Goal: Task Accomplishment & Management: Manage account settings

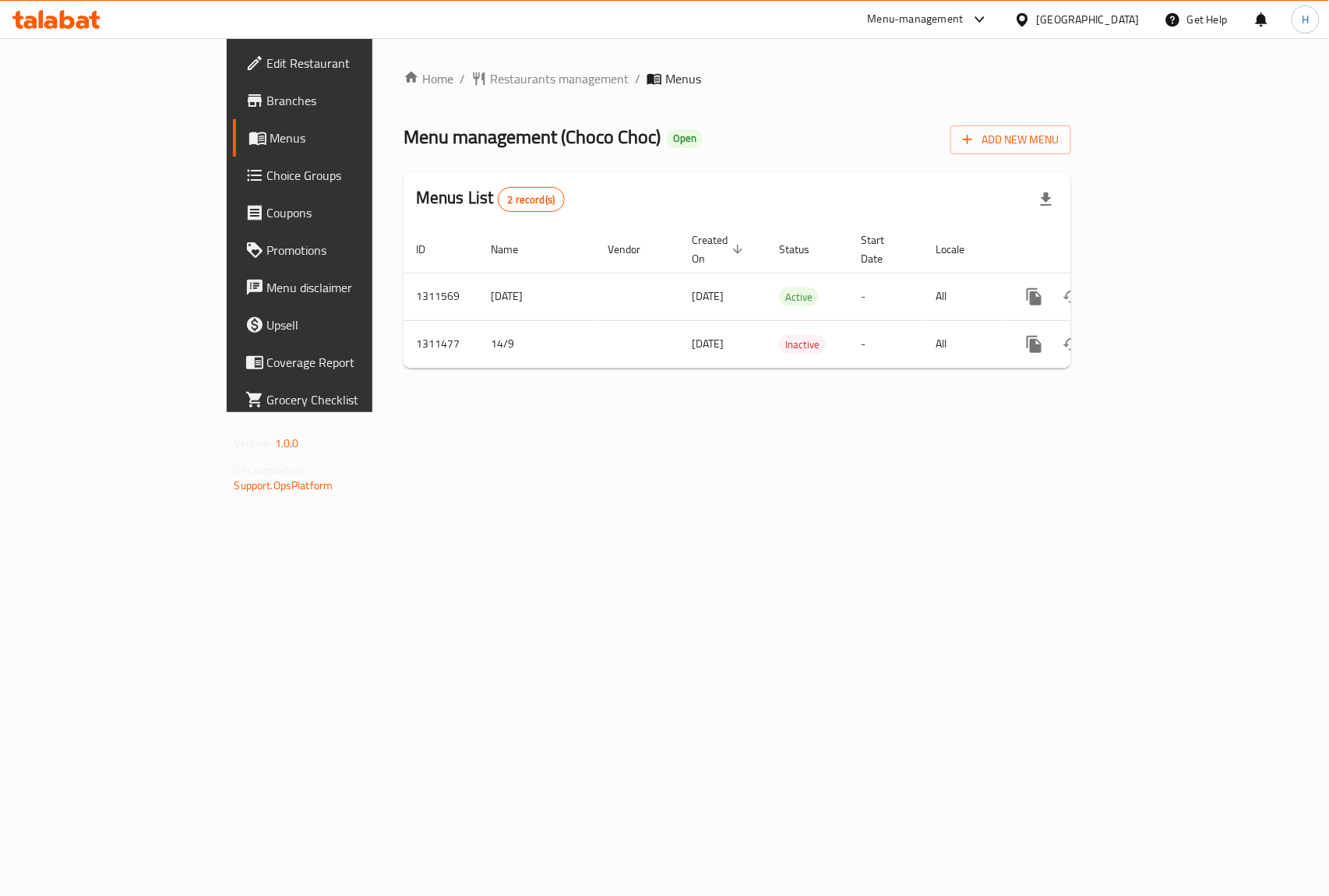
click at [267, 98] on span "Branches" at bounding box center [351, 101] width 169 height 19
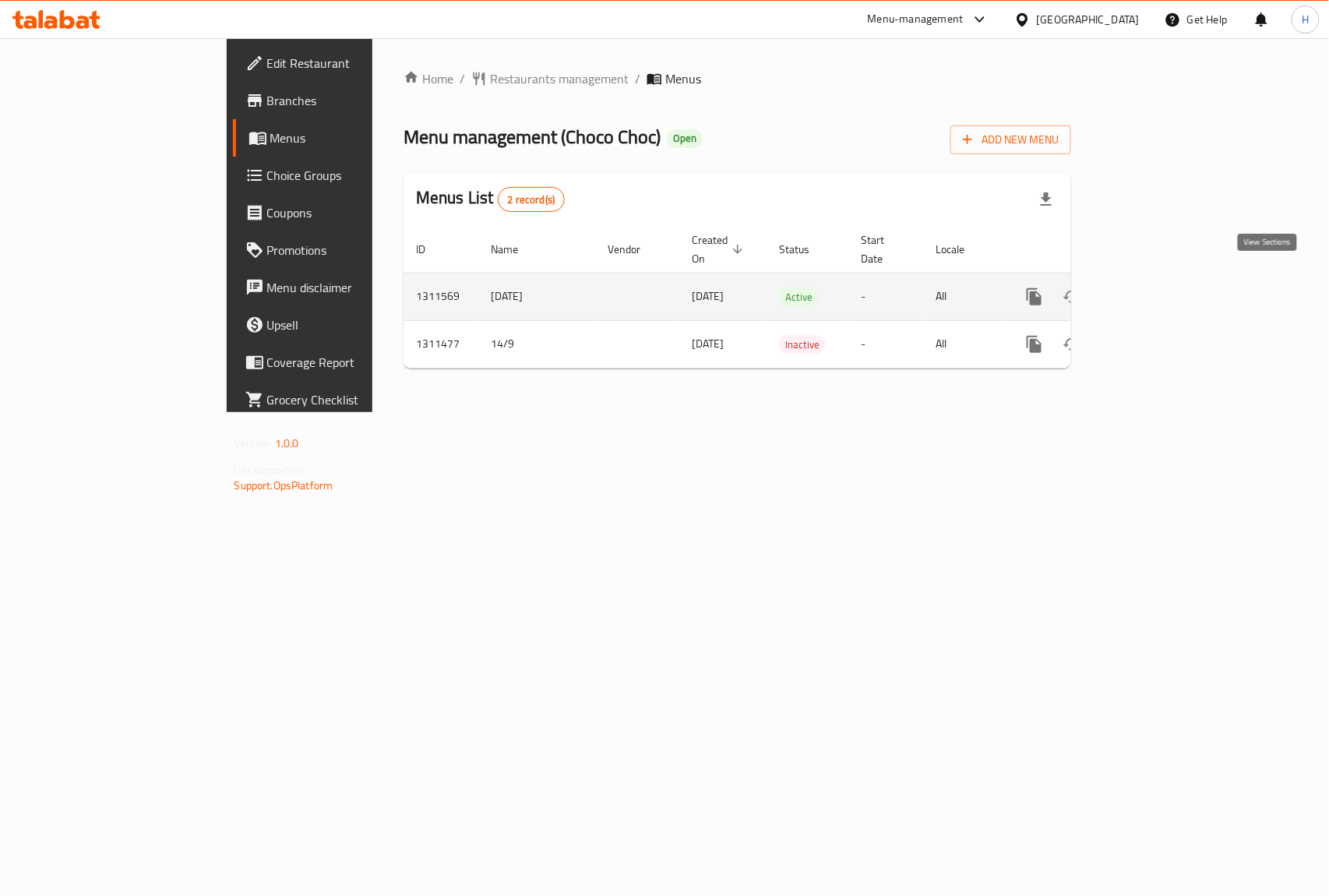
click at [1154, 290] on icon "enhanced table" at bounding box center [1147, 297] width 14 height 14
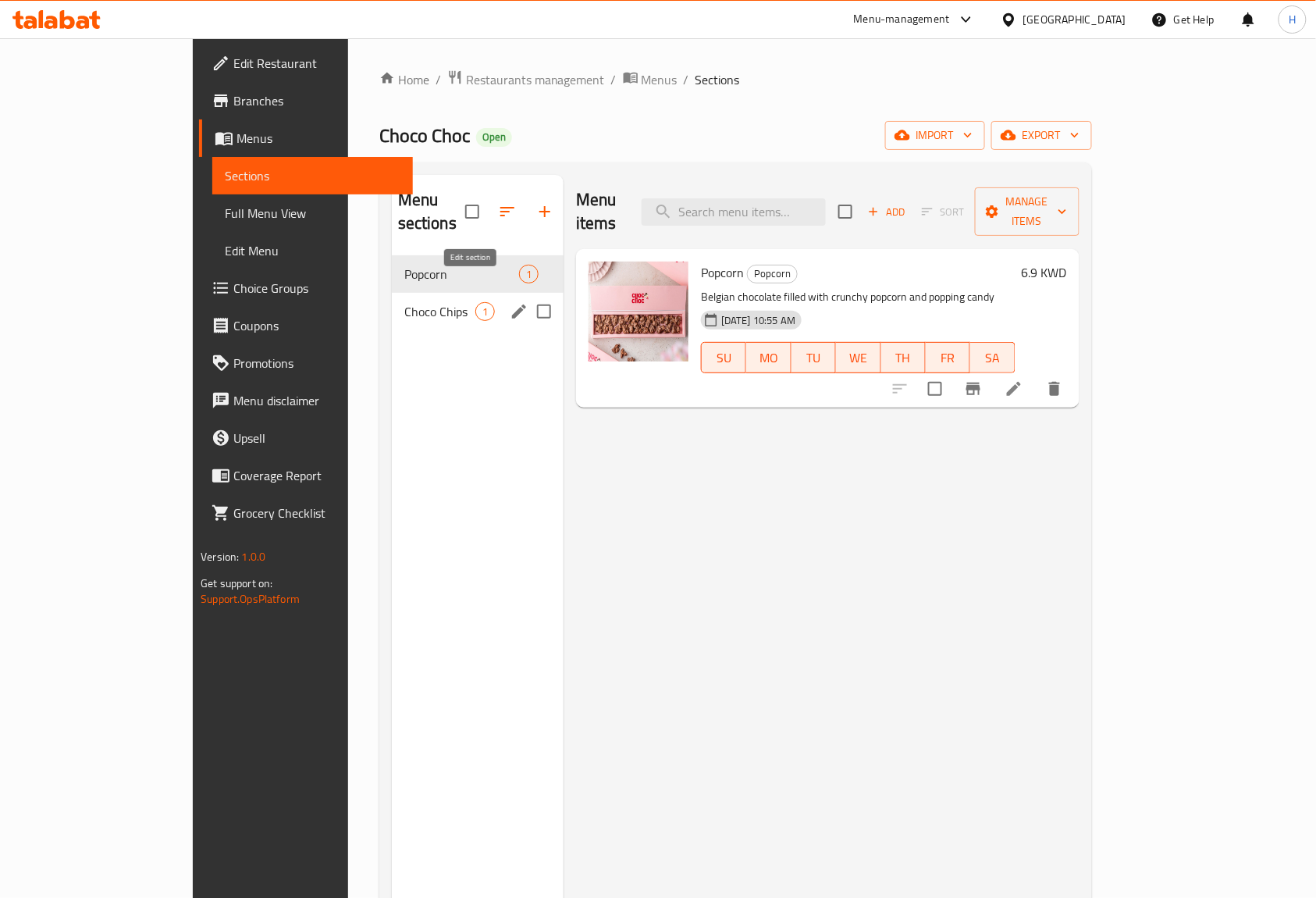
click at [404, 302] on span "Choco Chips" at bounding box center [440, 311] width 71 height 19
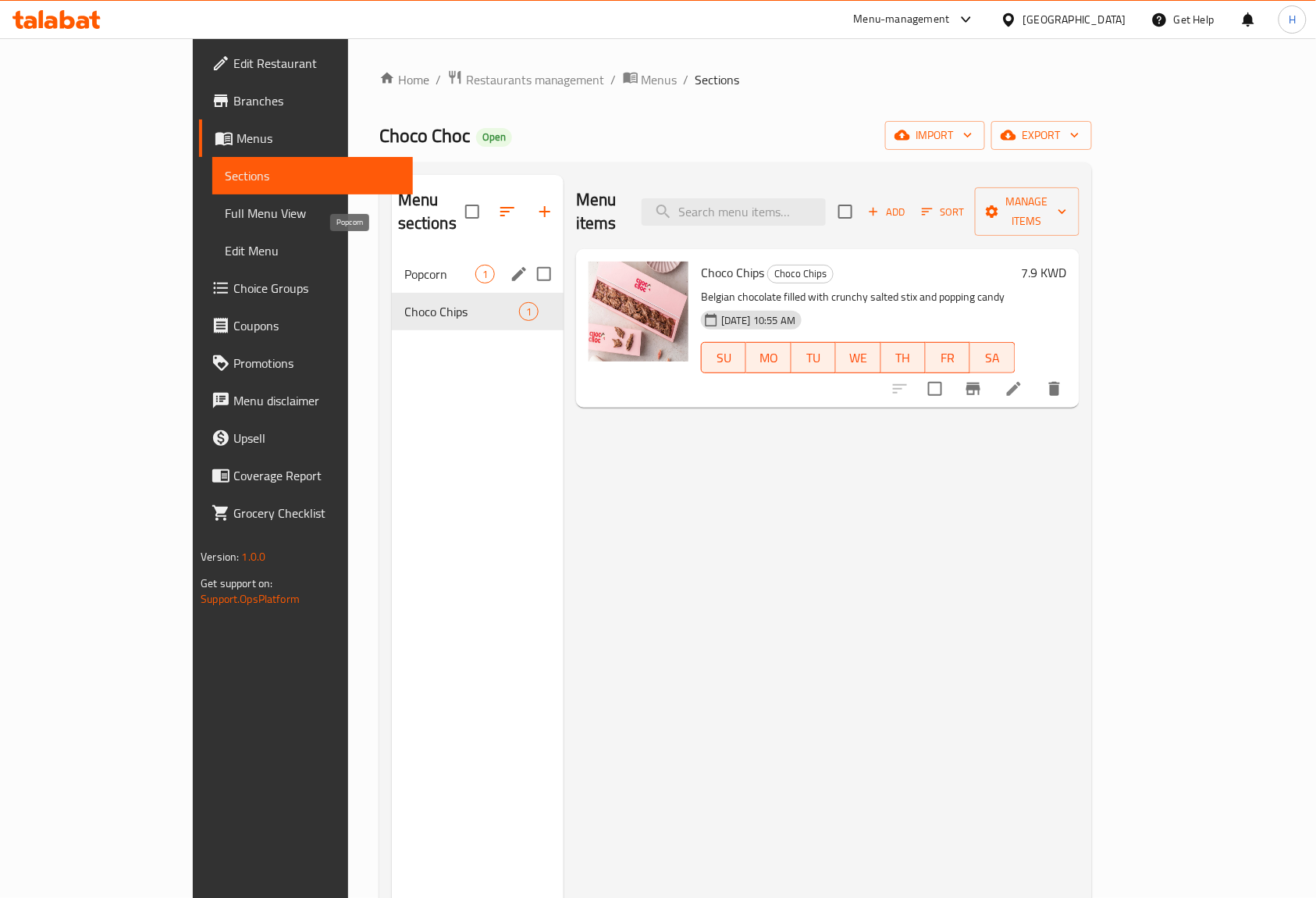
click at [404, 265] on span "Popcorn" at bounding box center [440, 274] width 71 height 19
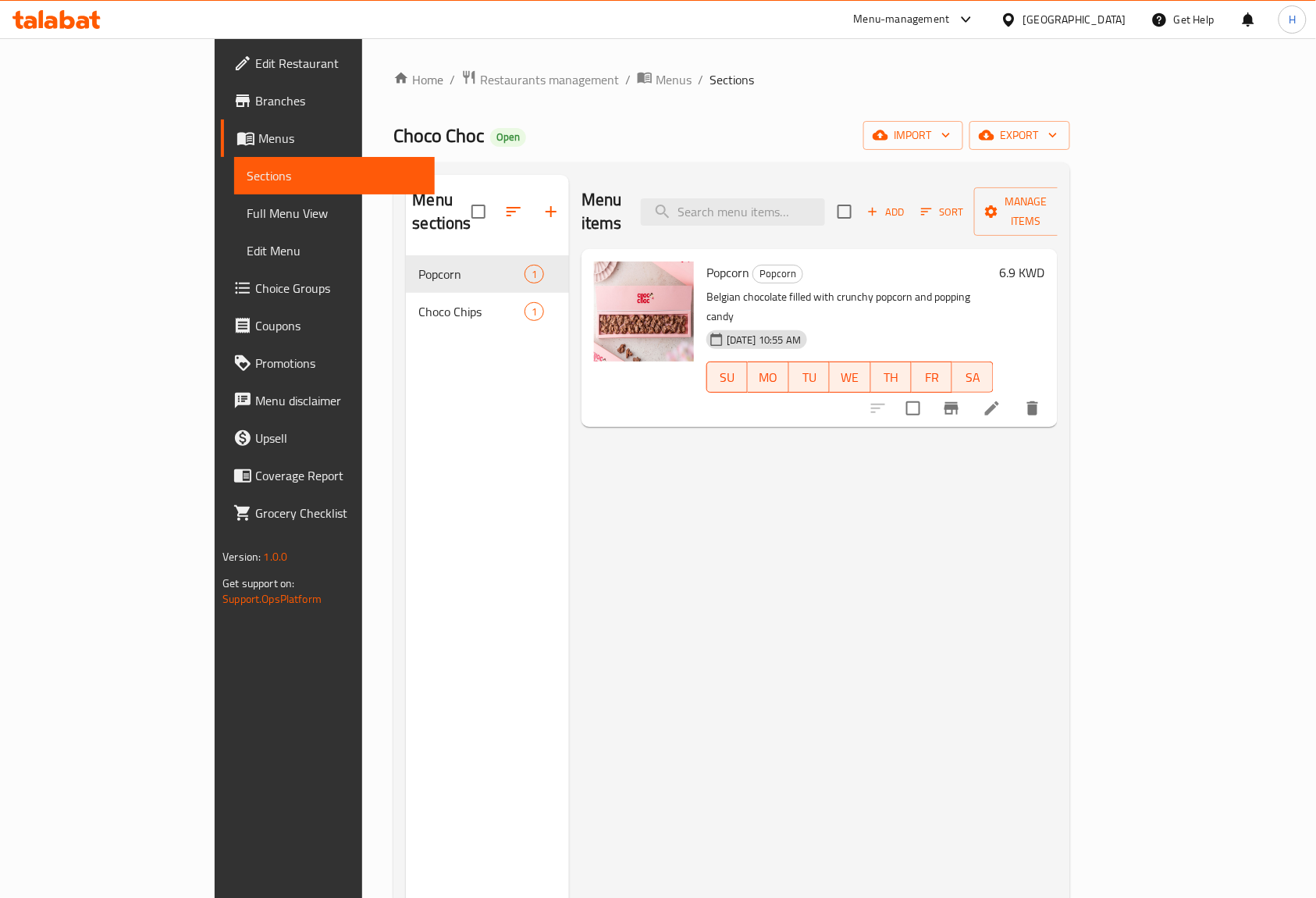
click at [259, 131] on span "Menus" at bounding box center [340, 138] width 164 height 19
